Goal: Register for event/course

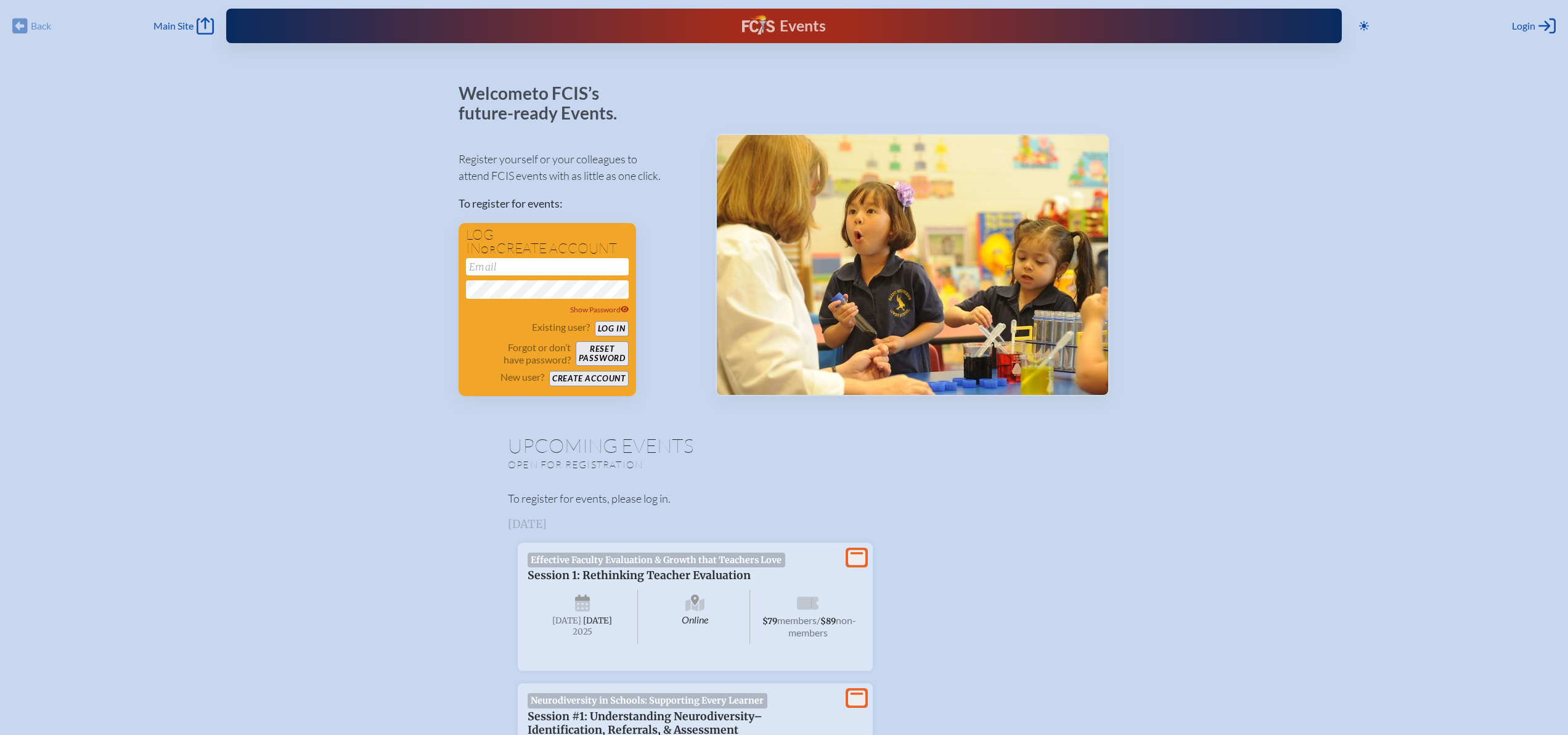
type input "[EMAIL_ADDRESS][DOMAIN_NAME]"
click at [785, 20] on div "Events" at bounding box center [784, 26] width 83 height 22
click at [182, 29] on span "Main Site" at bounding box center [174, 26] width 40 height 12
type input "[EMAIL_ADDRESS][DOMAIN_NAME]"
click at [617, 324] on button "Log in" at bounding box center [612, 329] width 34 height 15
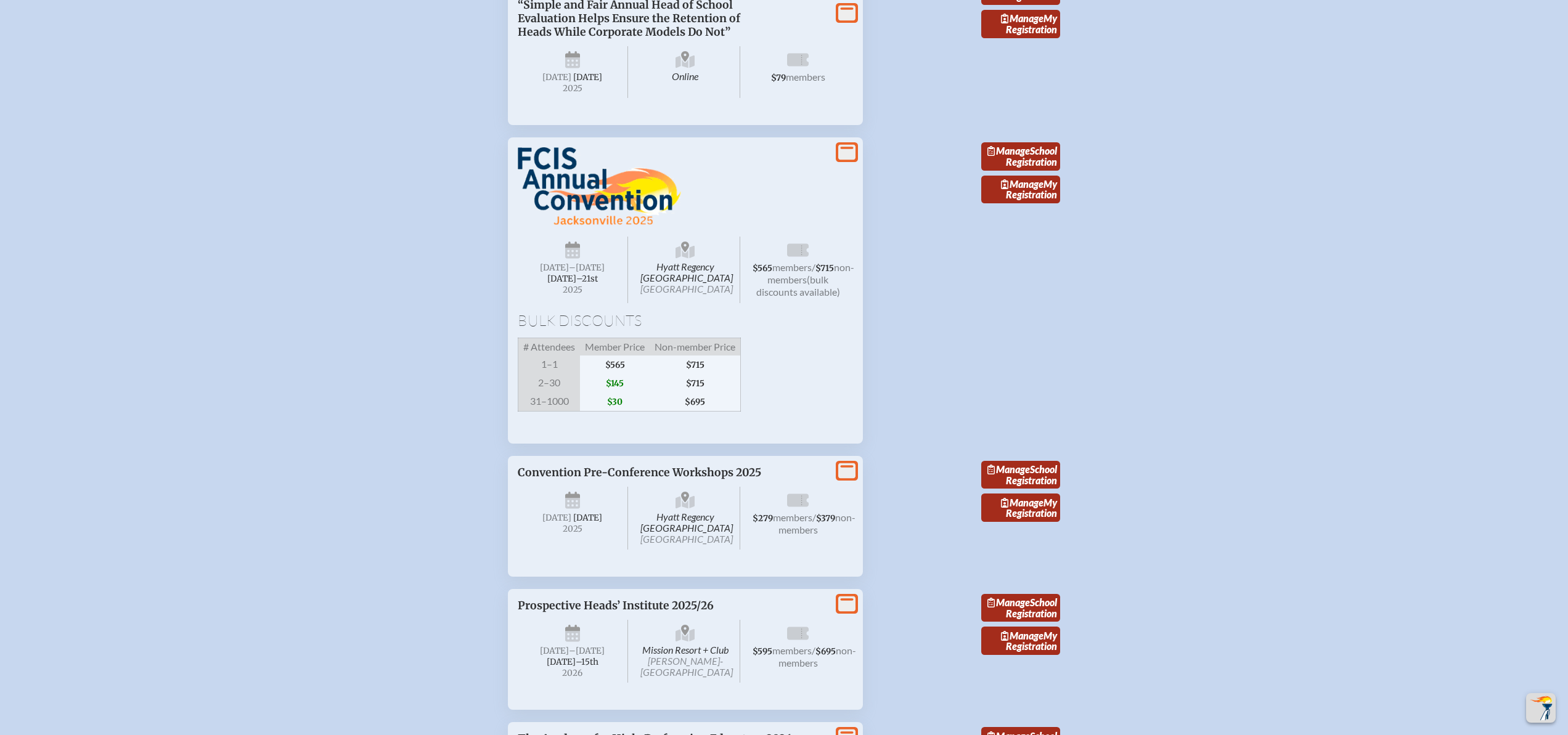
scroll to position [2109, 0]
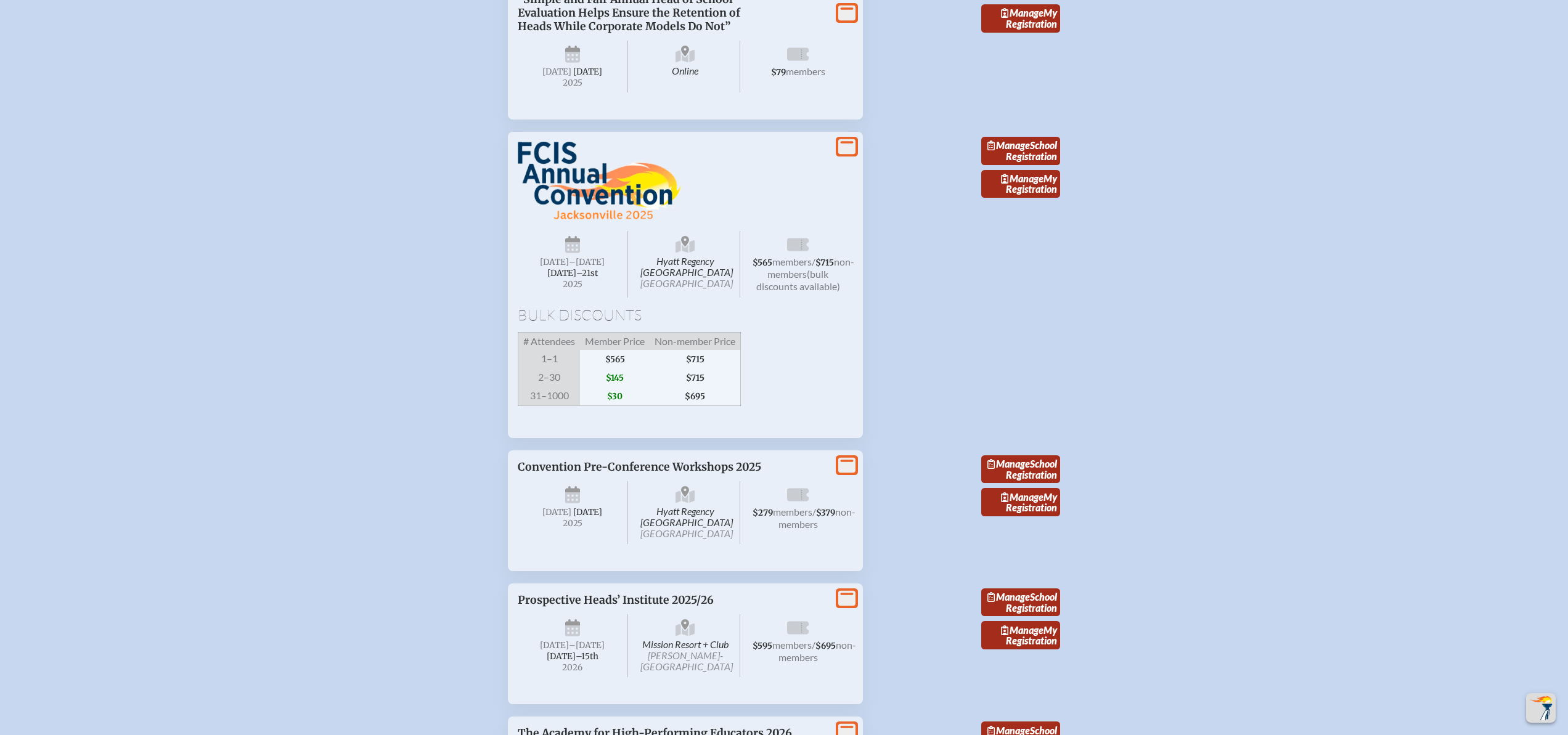
click at [851, 154] on icon at bounding box center [847, 147] width 17 height 15
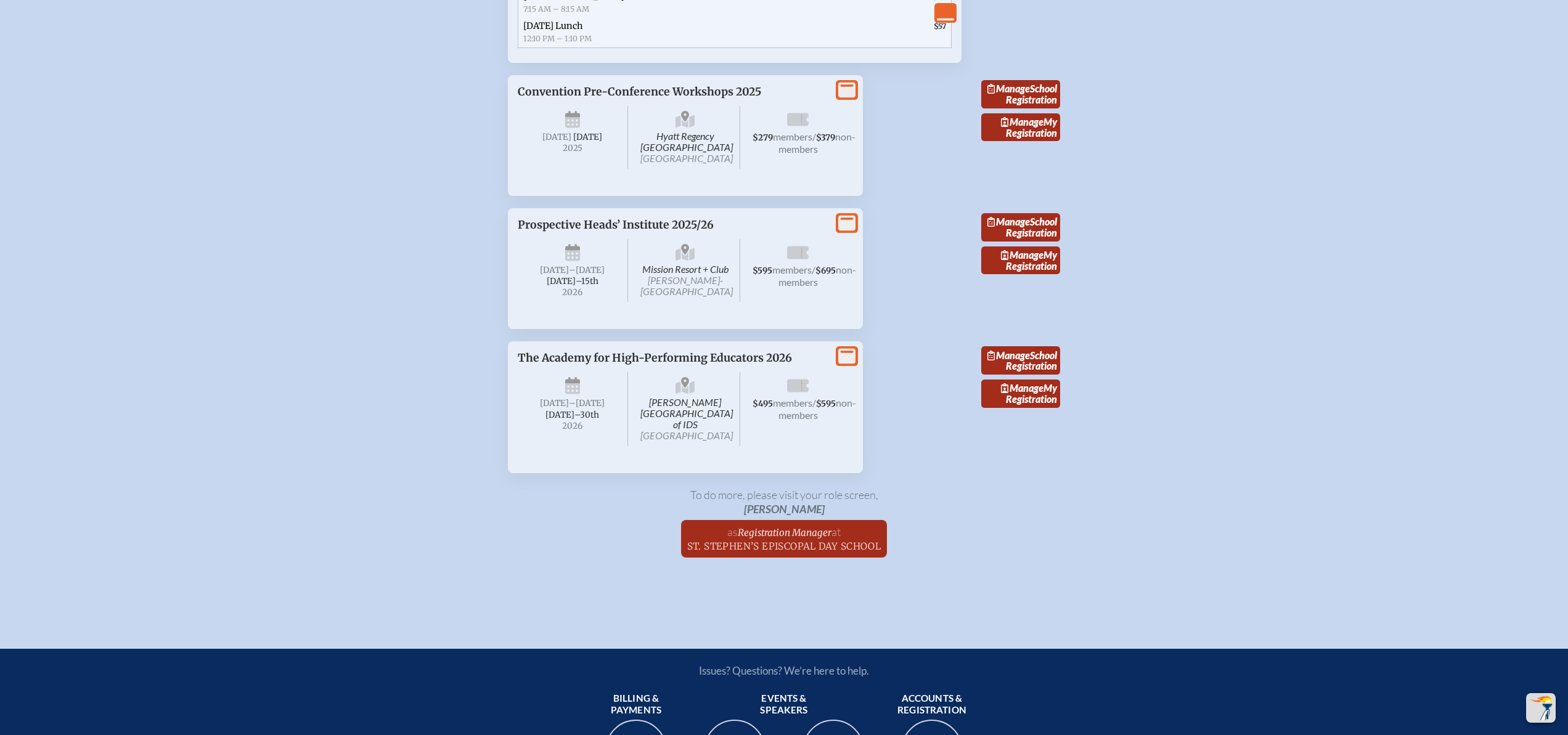
scroll to position [3095, 0]
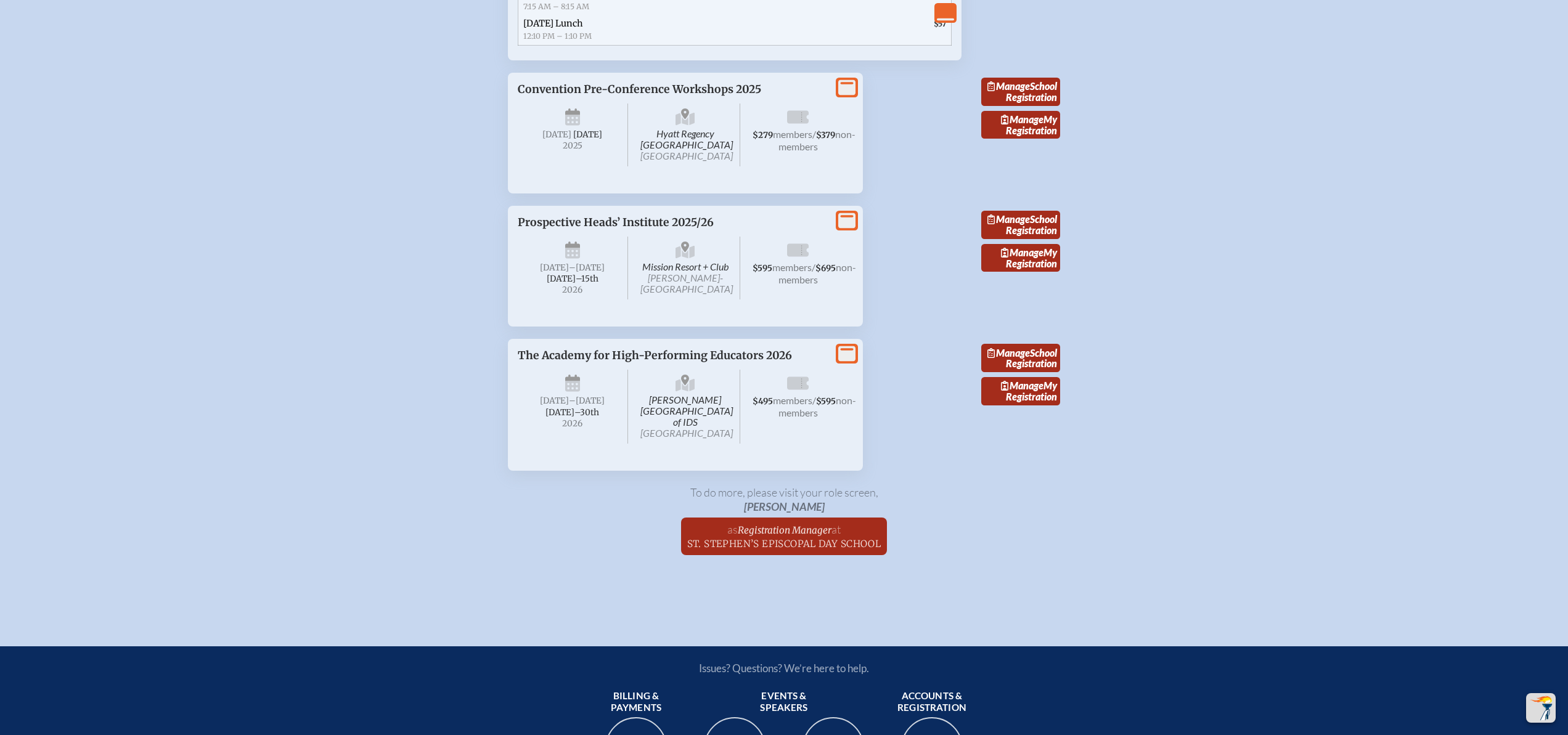
click at [841, 96] on icon at bounding box center [847, 88] width 17 height 15
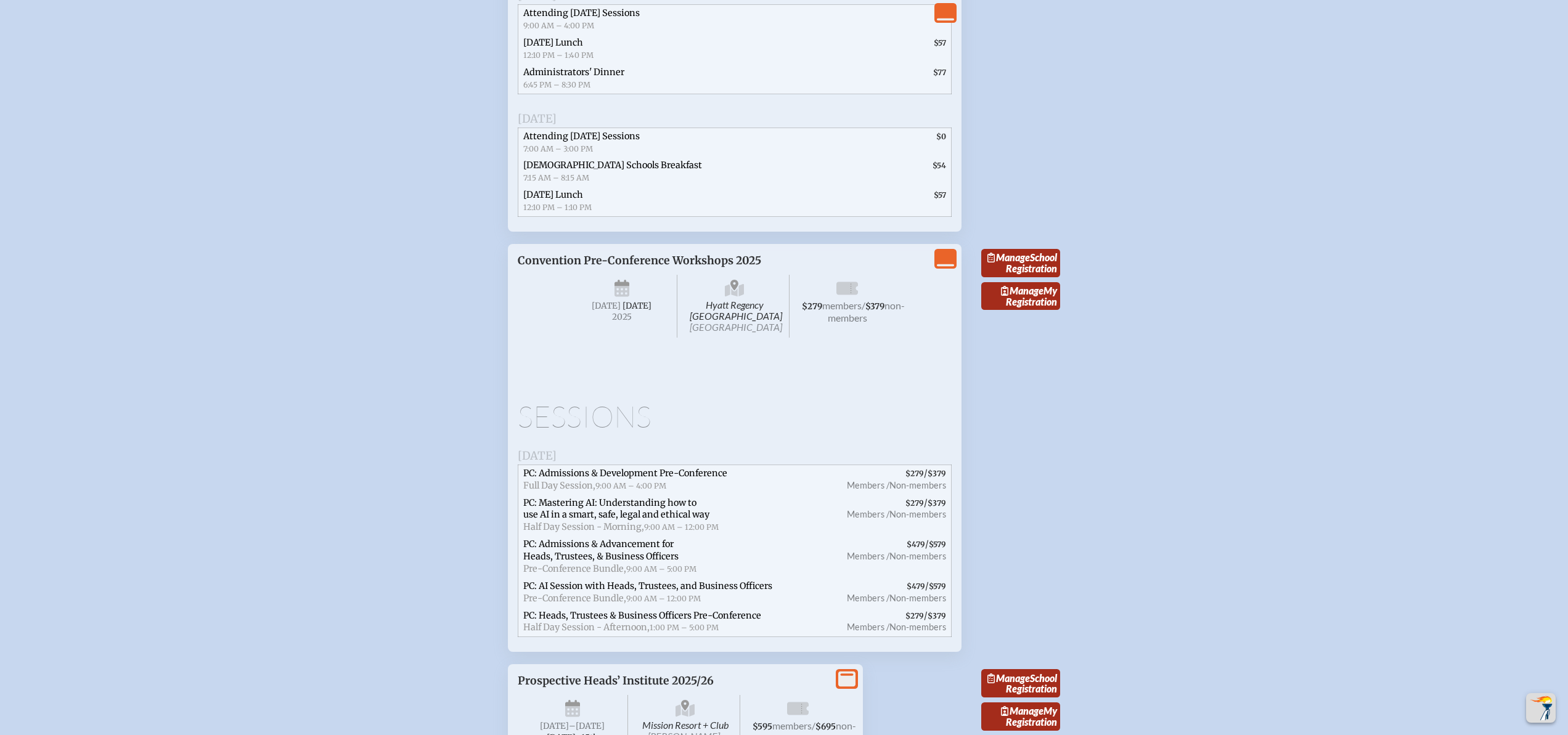
scroll to position [2925, 0]
click at [953, 266] on icon "View Less" at bounding box center [945, 257] width 17 height 17
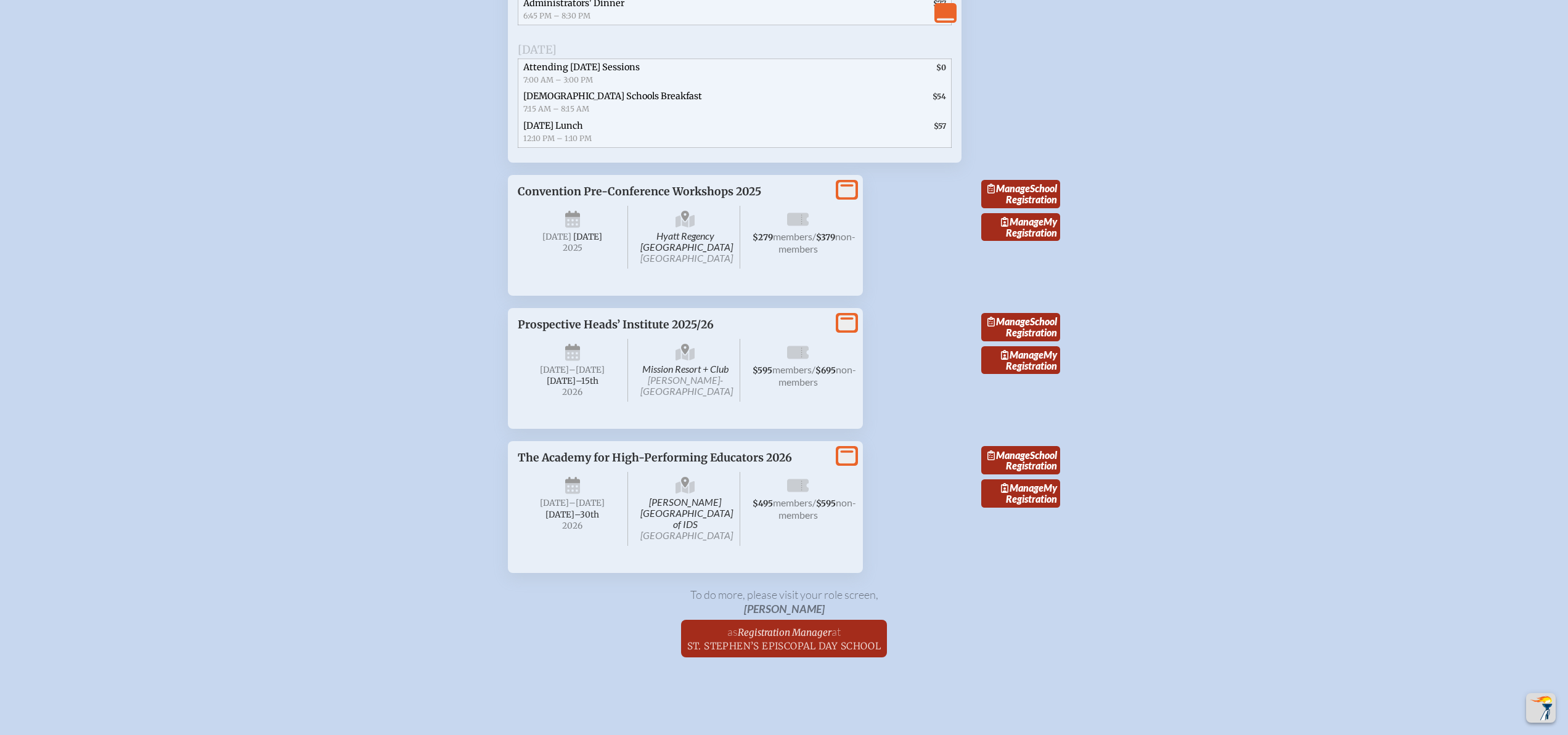
scroll to position [2993, 0]
click at [846, 197] on icon at bounding box center [847, 189] width 17 height 15
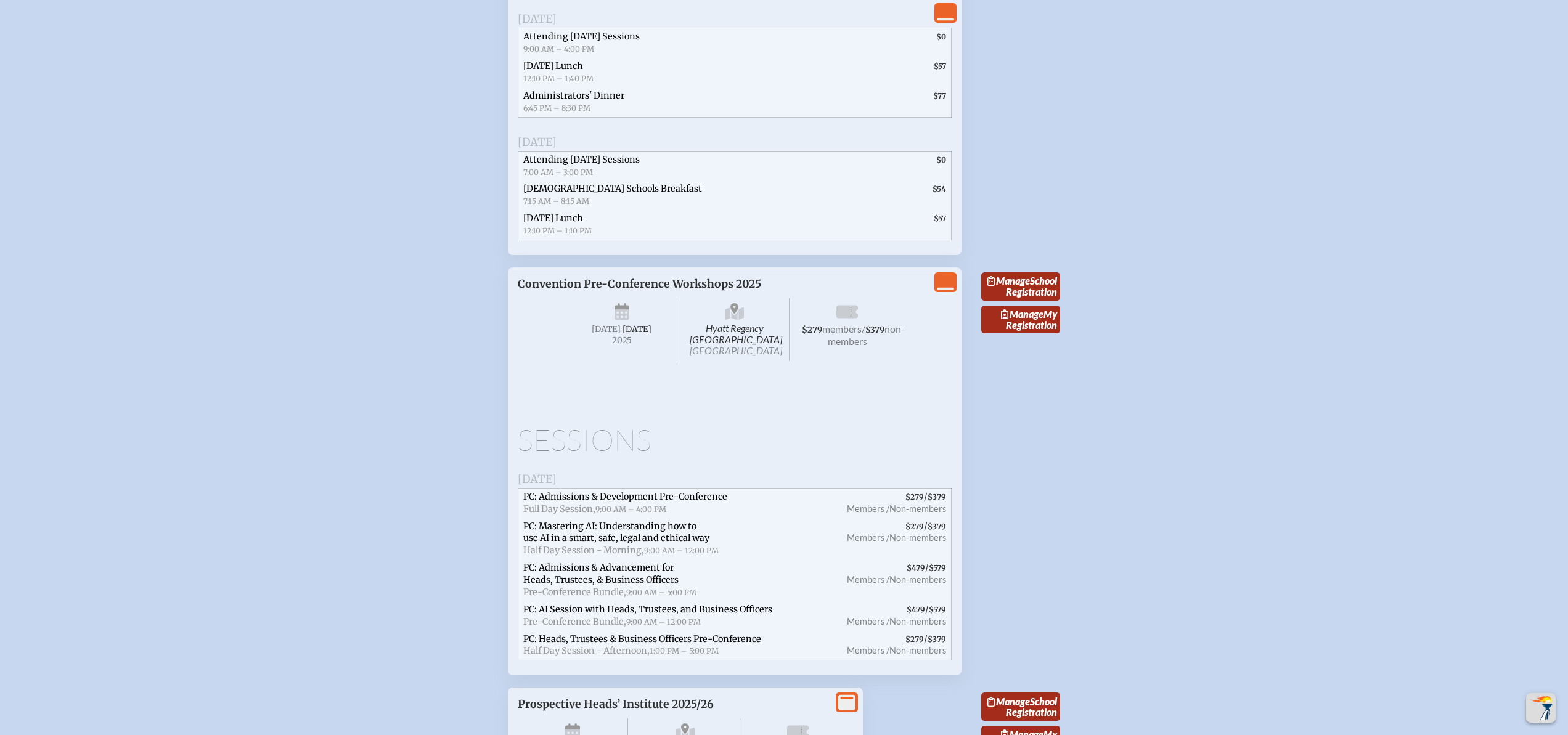
scroll to position [2898, 0]
click at [598, 168] on span "Attending [DATE] Sessions" at bounding box center [581, 162] width 116 height 11
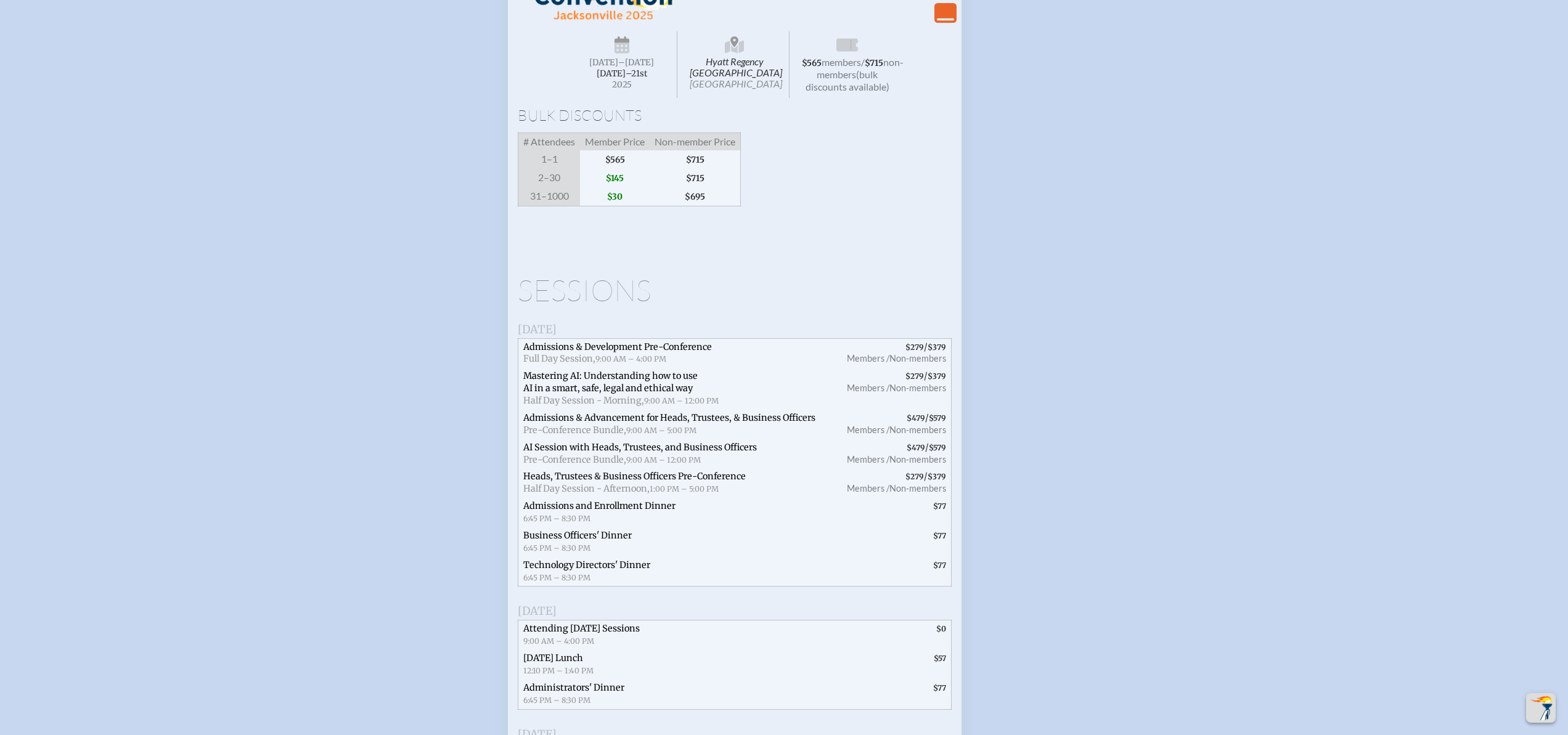
scroll to position [2145, 0]
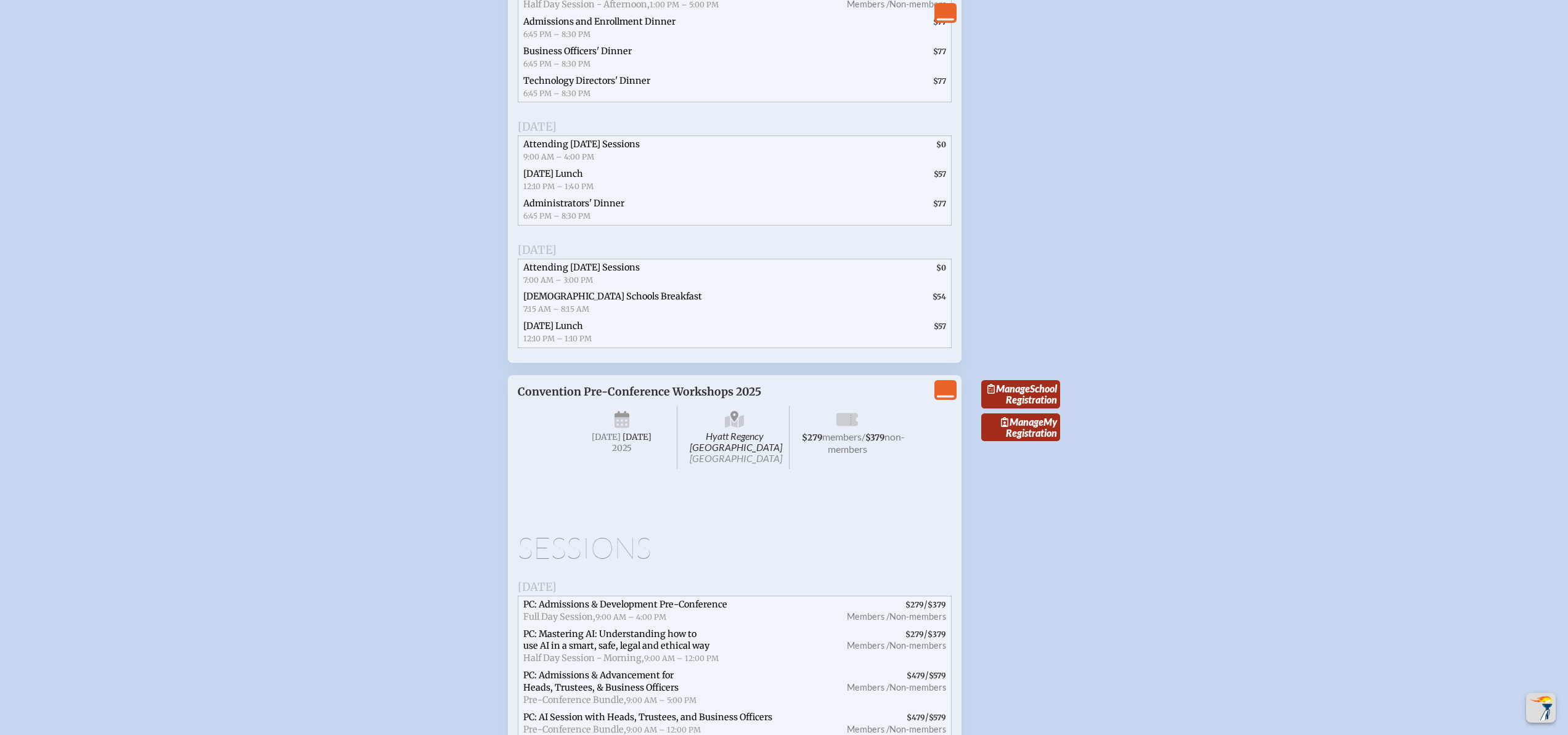
scroll to position [2750, 0]
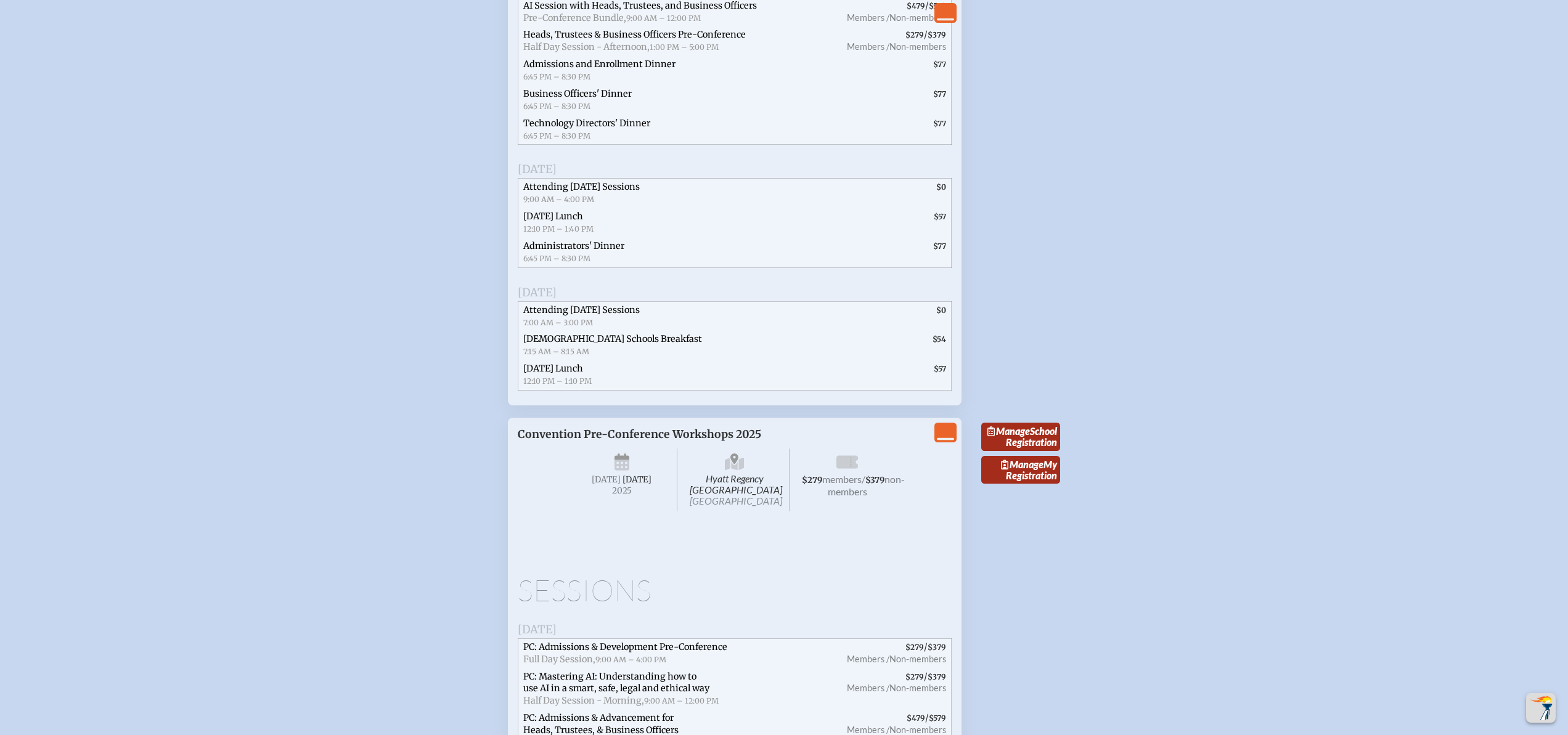
click at [940, 441] on icon "View Less" at bounding box center [945, 432] width 17 height 17
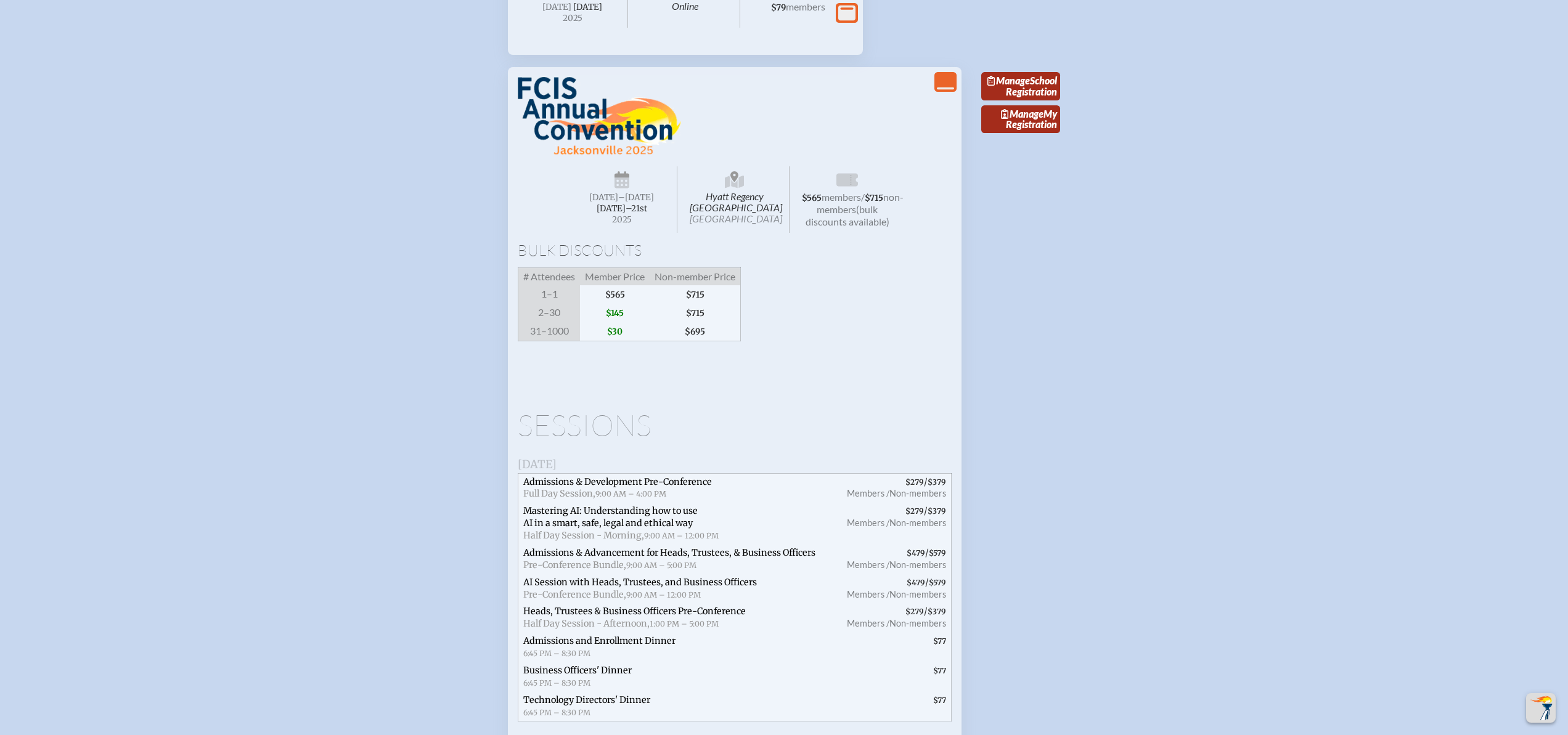
scroll to position [2174, 0]
click at [944, 90] on icon "View Less" at bounding box center [945, 81] width 17 height 17
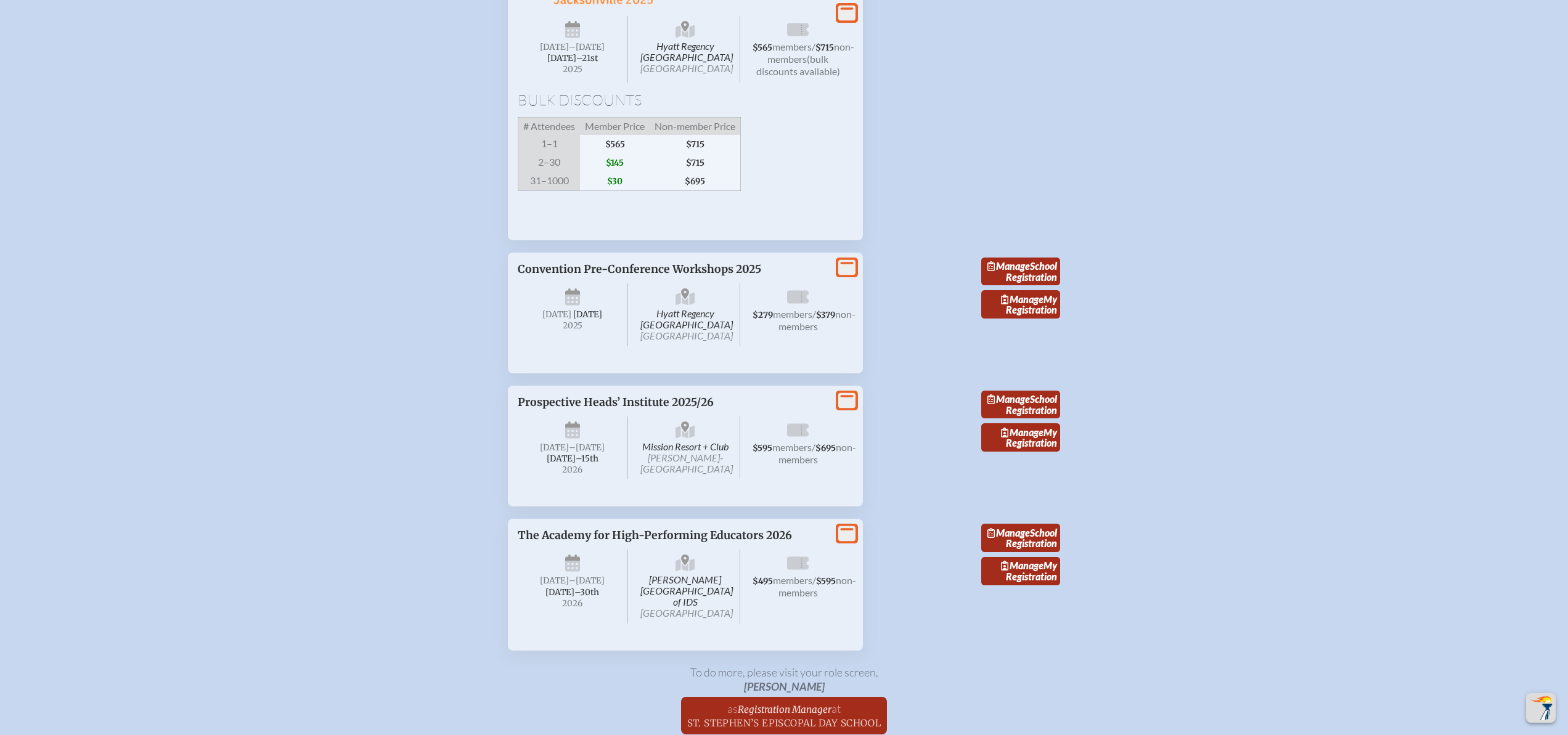
scroll to position [2324, 0]
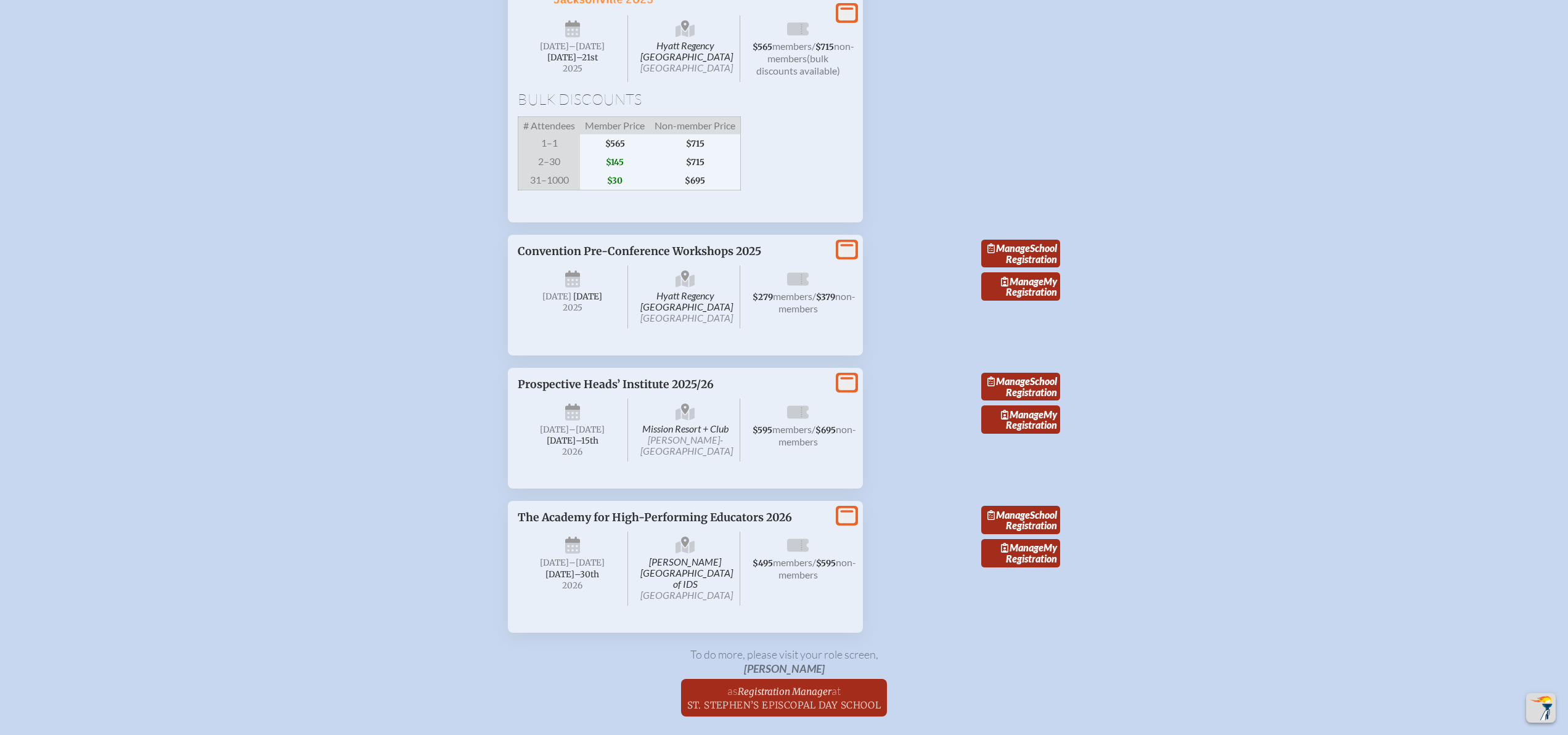
click at [570, 63] on span "[DATE]–⁠21st" at bounding box center [572, 57] width 51 height 10
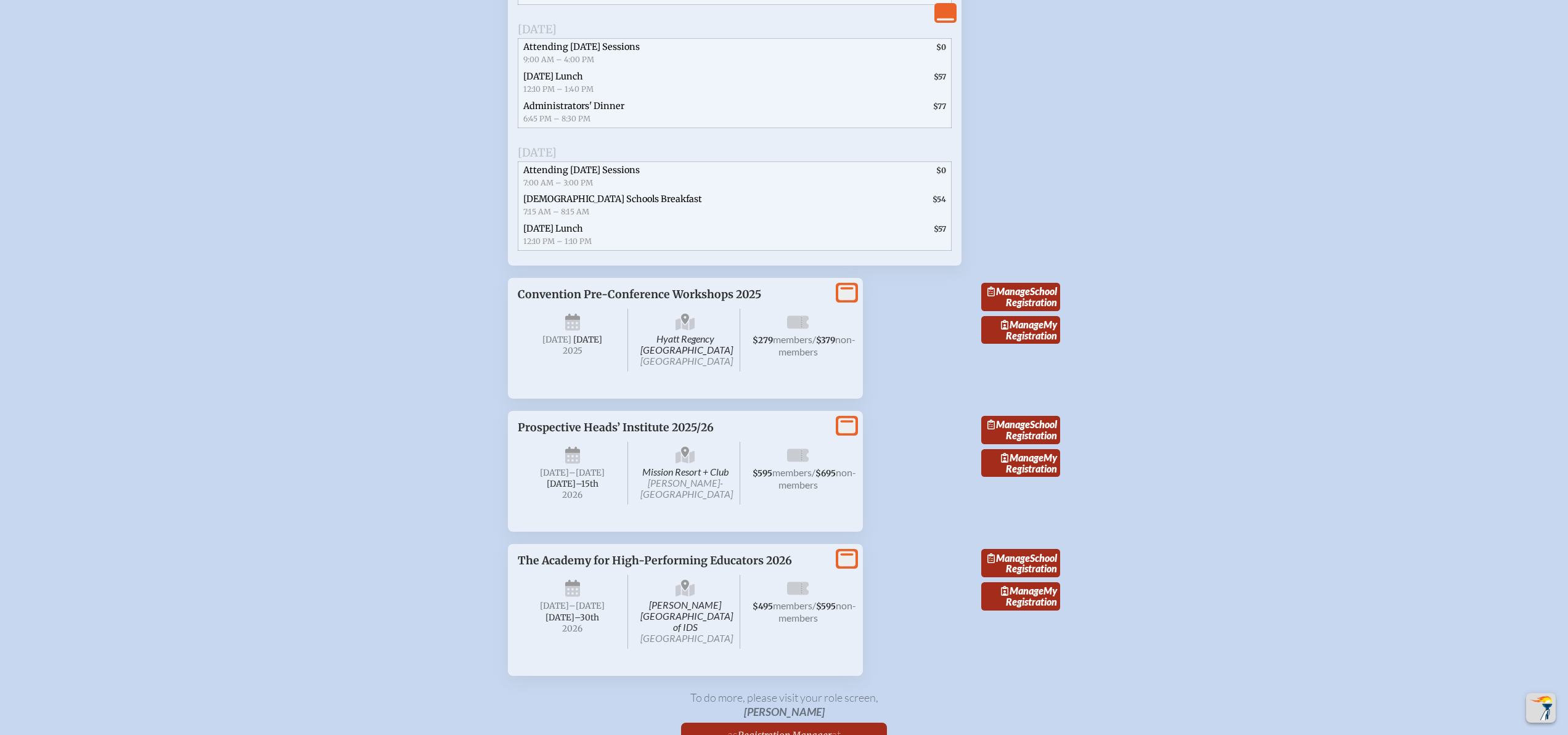
scroll to position [2899, 0]
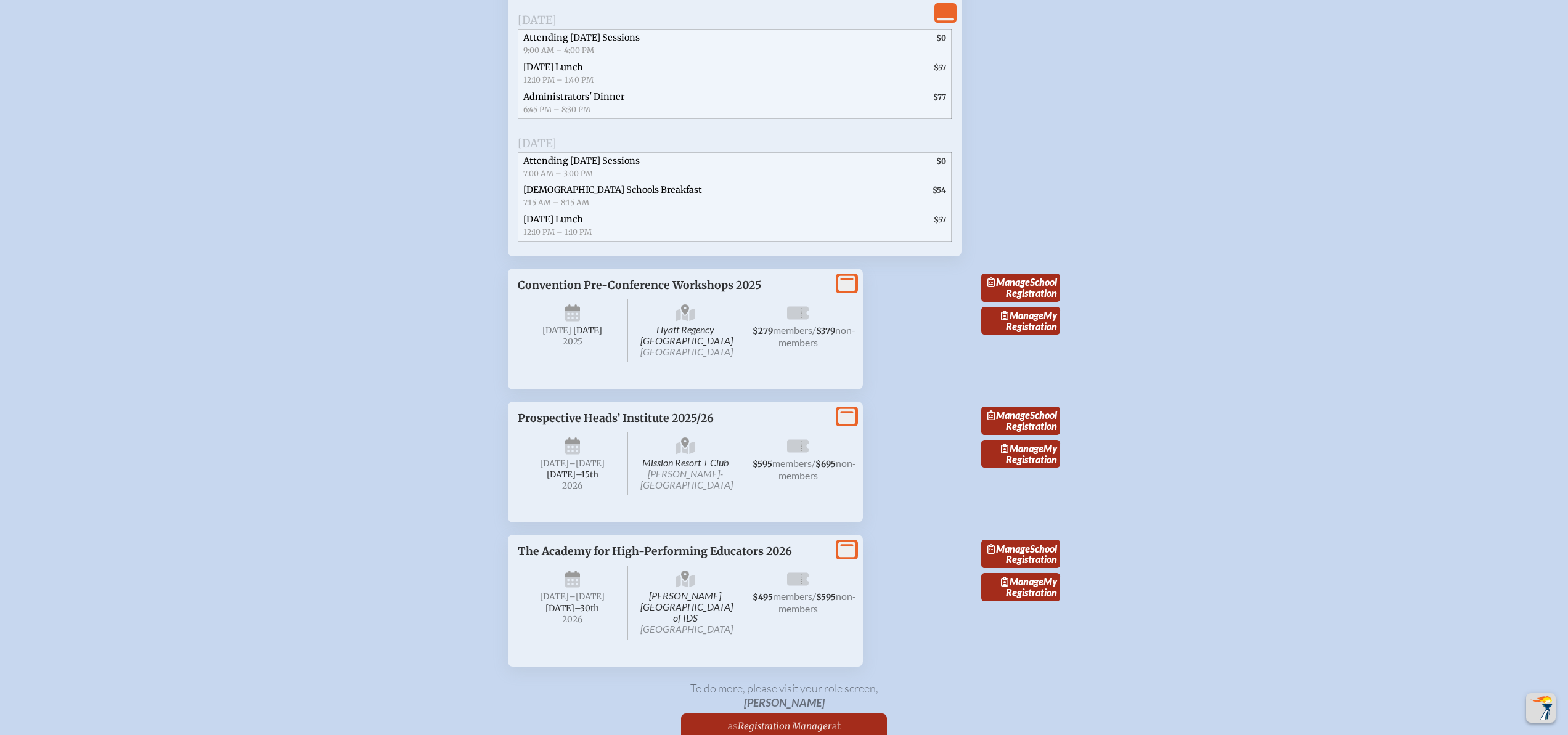
click at [846, 292] on icon at bounding box center [847, 284] width 17 height 15
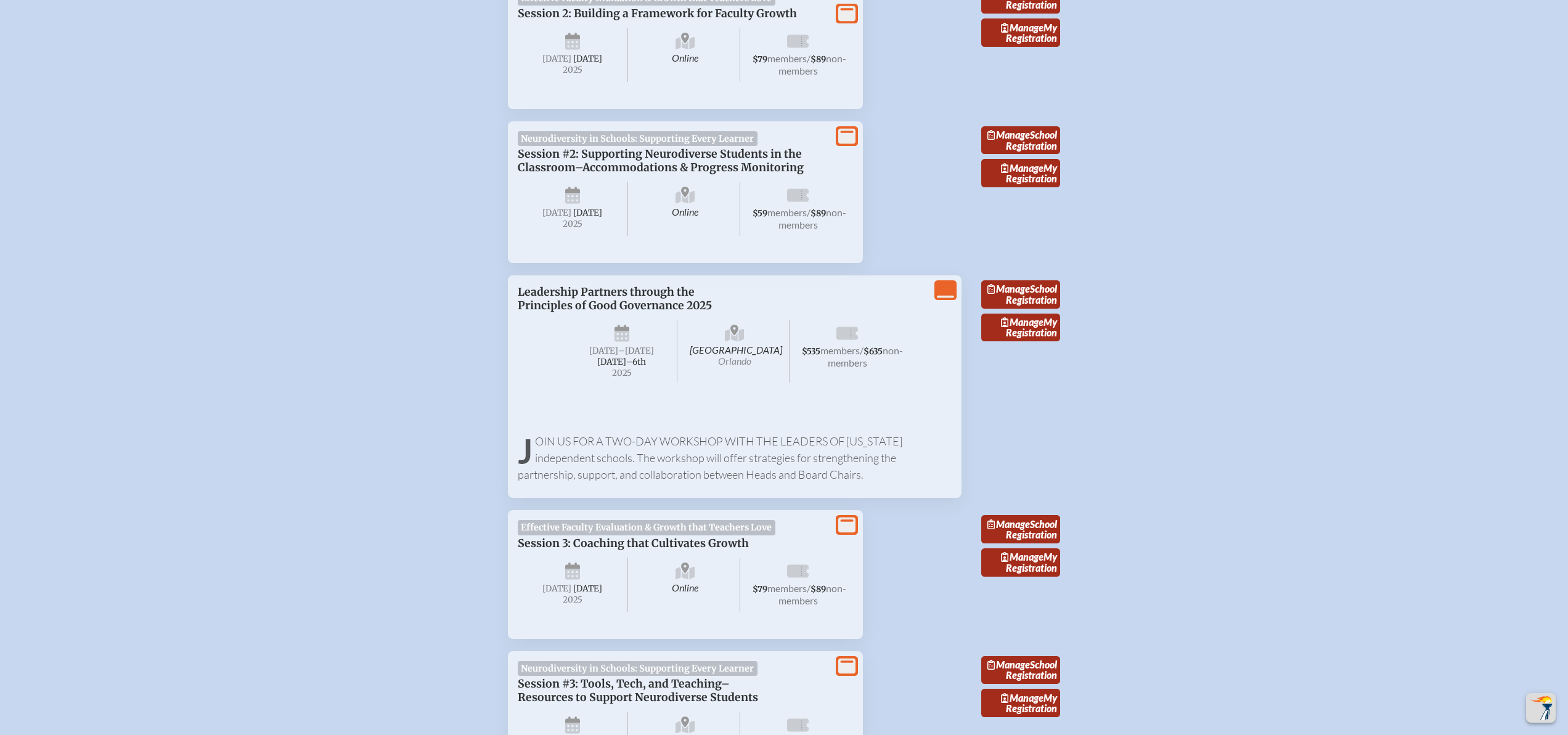
scroll to position [977, 0]
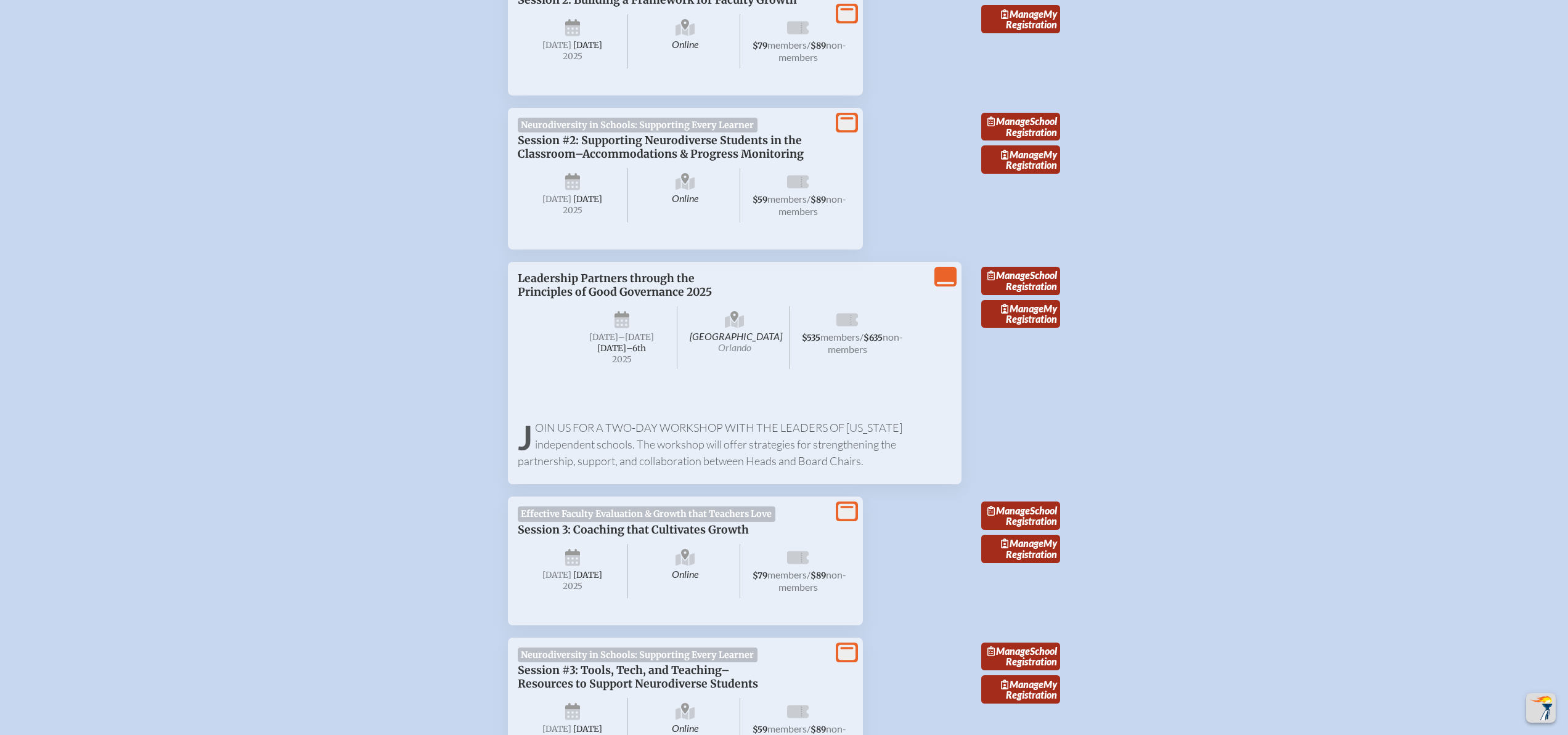
click at [942, 285] on icon "View Less" at bounding box center [945, 276] width 17 height 17
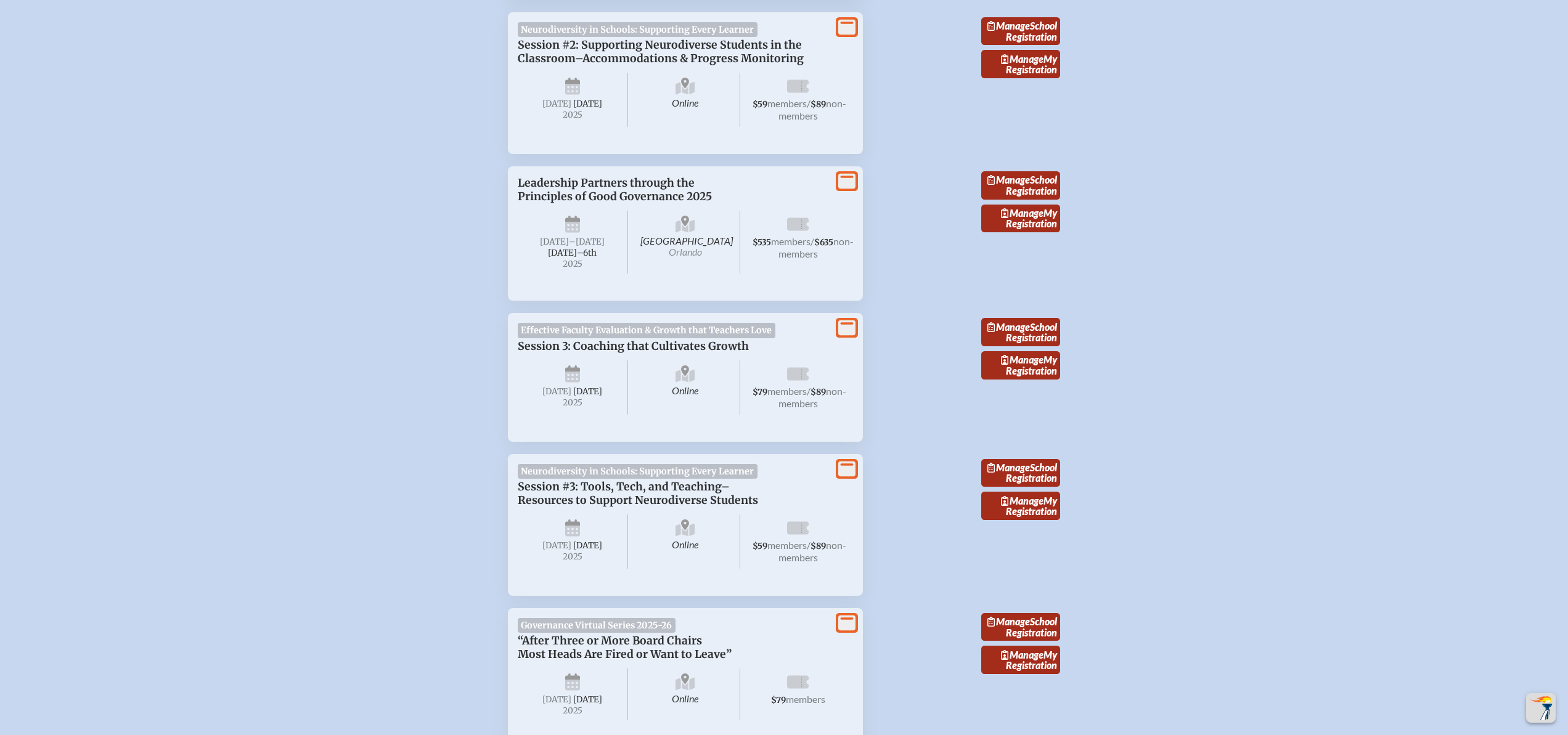
scroll to position [1070, 0]
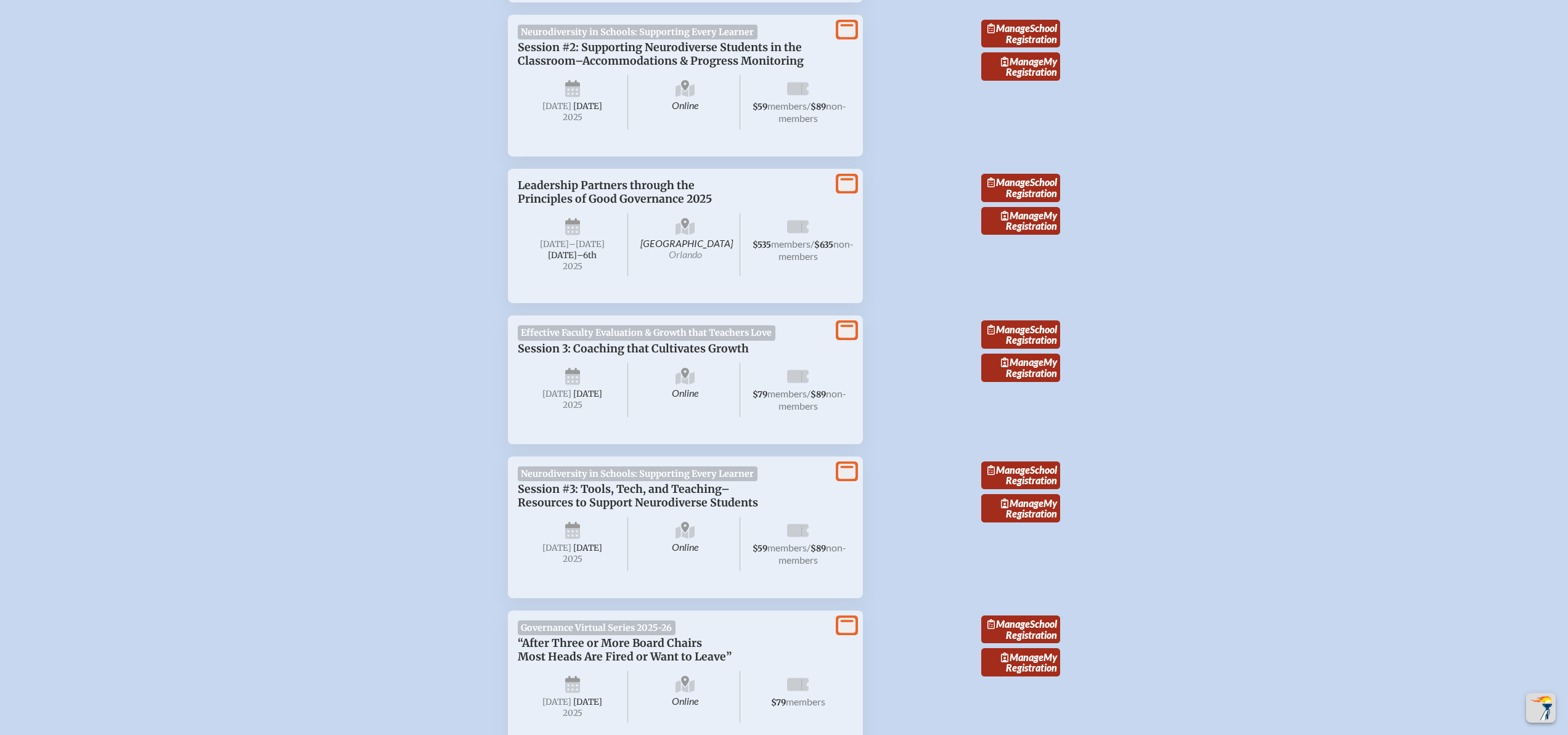
click at [844, 193] on icon "View More" at bounding box center [847, 184] width 17 height 17
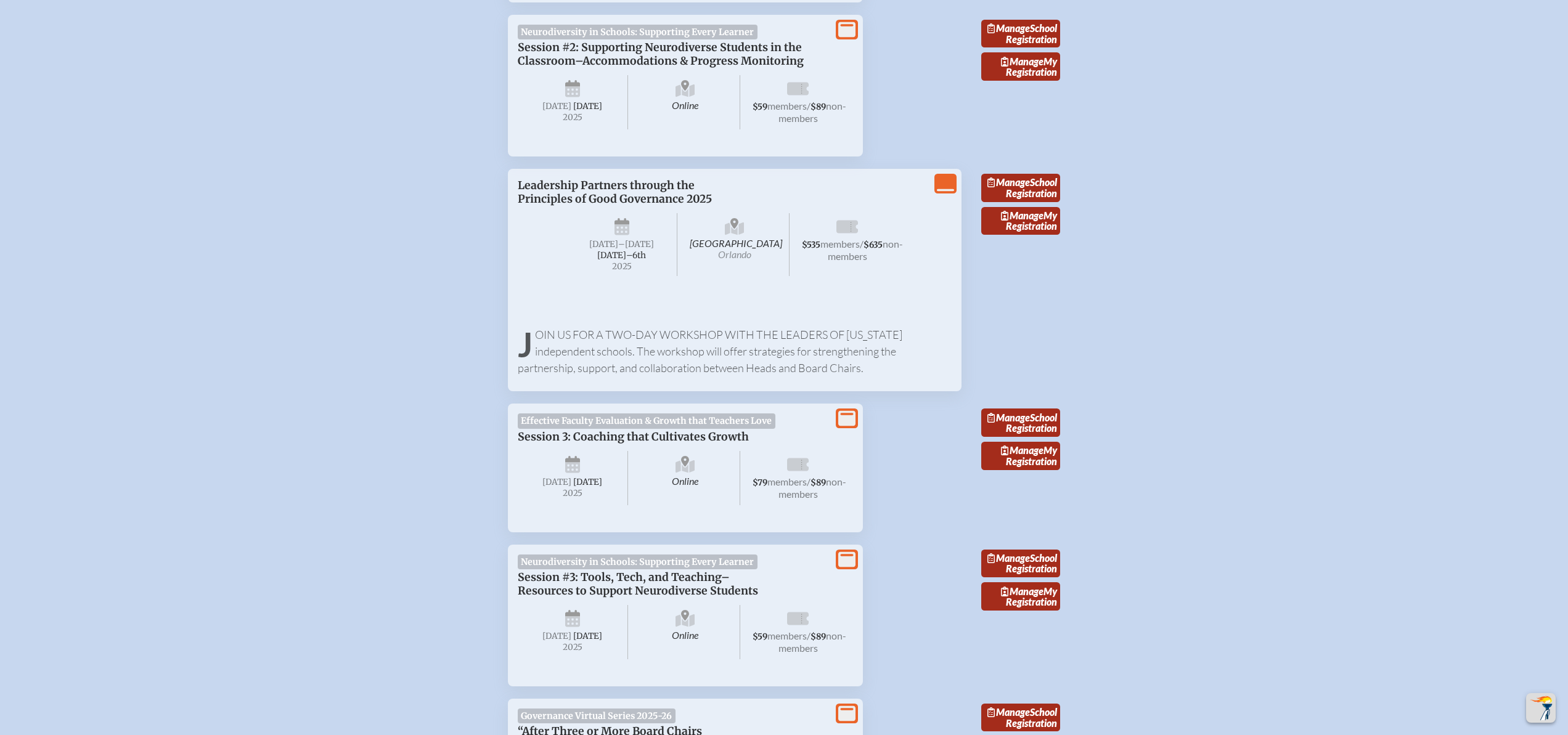
scroll to position [1073, 0]
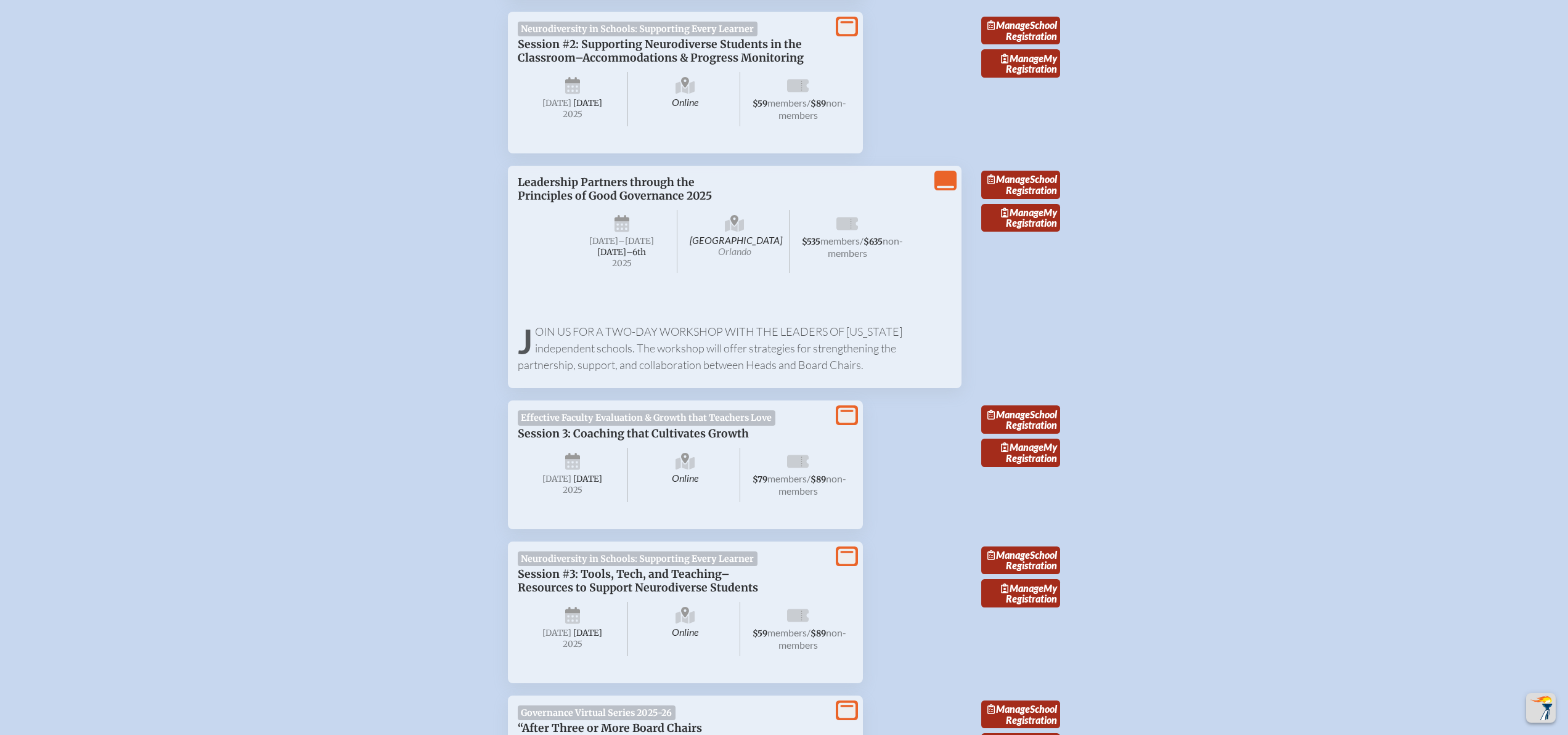
click at [786, 373] on p "Join us for a two-day workshop with the leaders of [US_STATE] independent schoo…" at bounding box center [734, 348] width 434 height 50
click at [942, 189] on icon "View Less" at bounding box center [945, 180] width 17 height 17
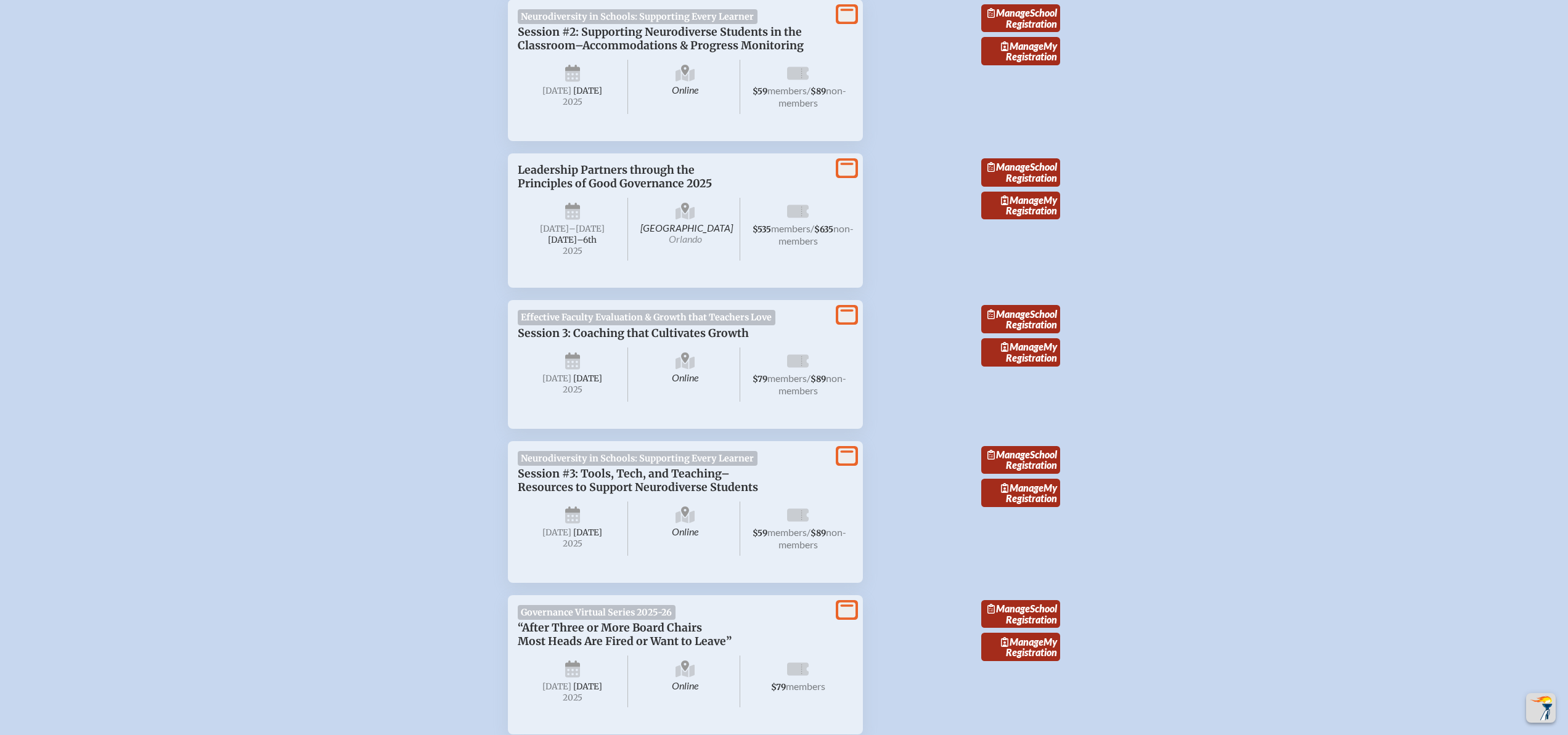
scroll to position [1082, 0]
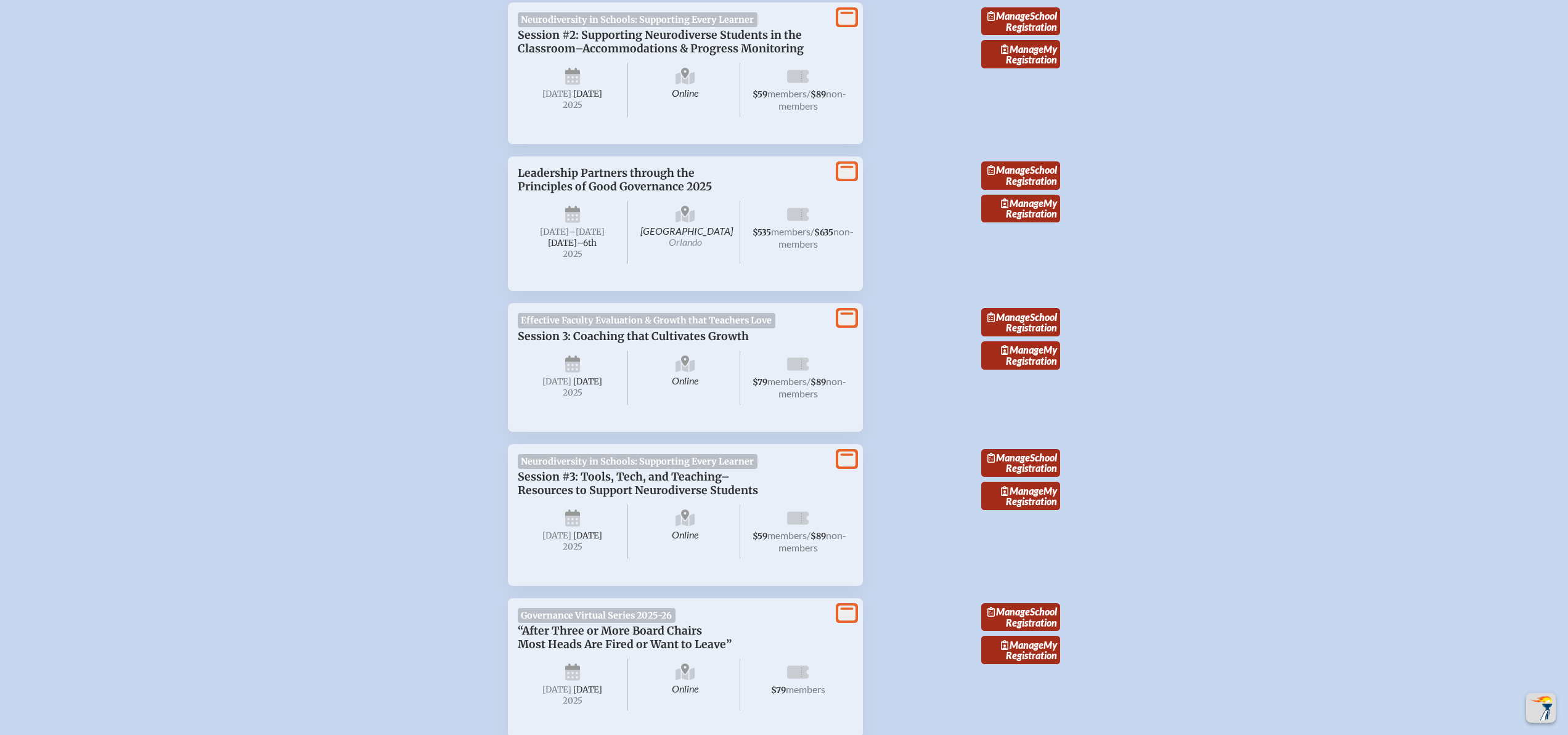
click at [847, 179] on icon at bounding box center [847, 172] width 17 height 15
